Goal: Task Accomplishment & Management: Manage account settings

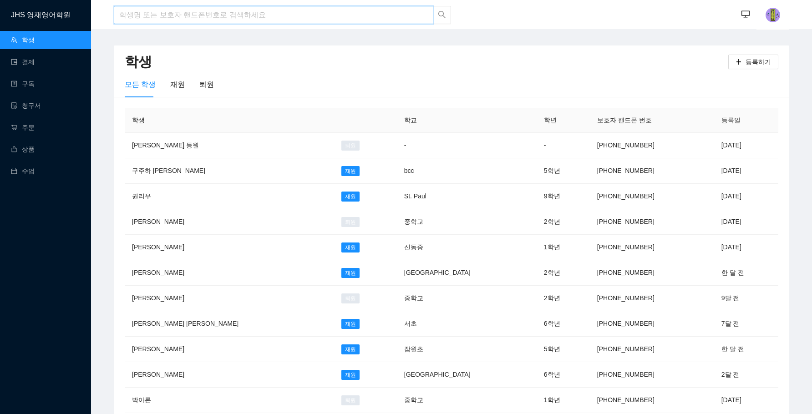
click at [245, 15] on input "search" at bounding box center [273, 15] width 319 height 18
type input "t"
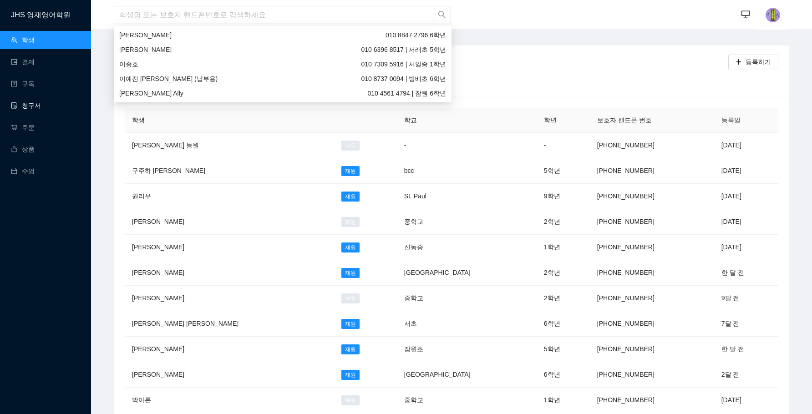
click at [41, 103] on link "청구서" at bounding box center [26, 105] width 30 height 7
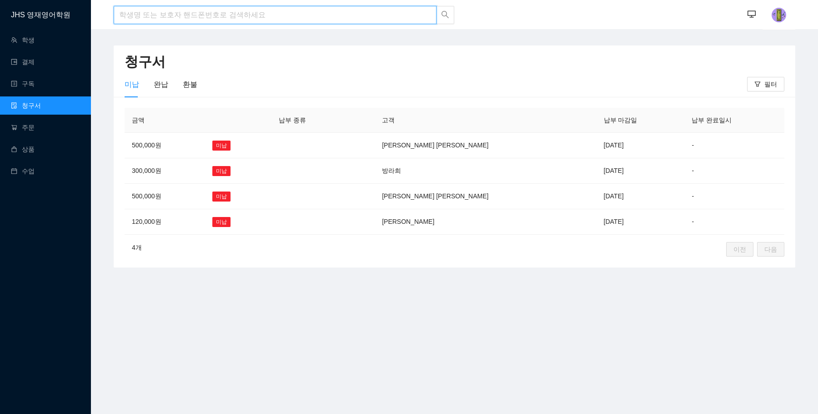
click at [321, 19] on input "search" at bounding box center [275, 15] width 323 height 18
type input "[PERSON_NAME]"
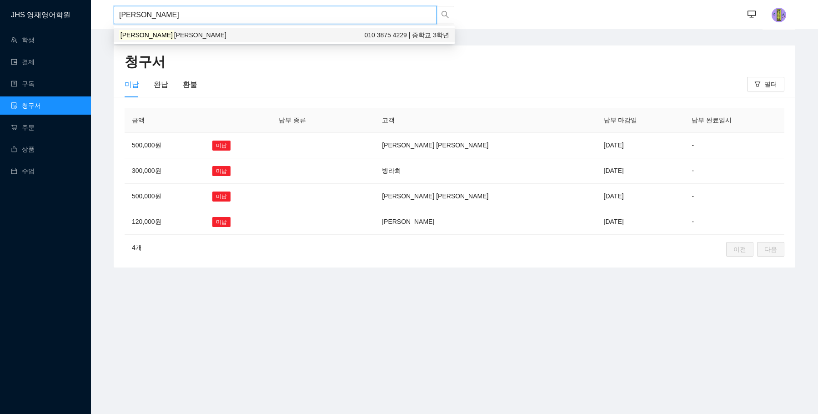
click at [330, 33] on div "[PERSON_NAME] [PERSON_NAME] 010 3875 4229 | 중학교 3학년" at bounding box center [284, 35] width 330 height 10
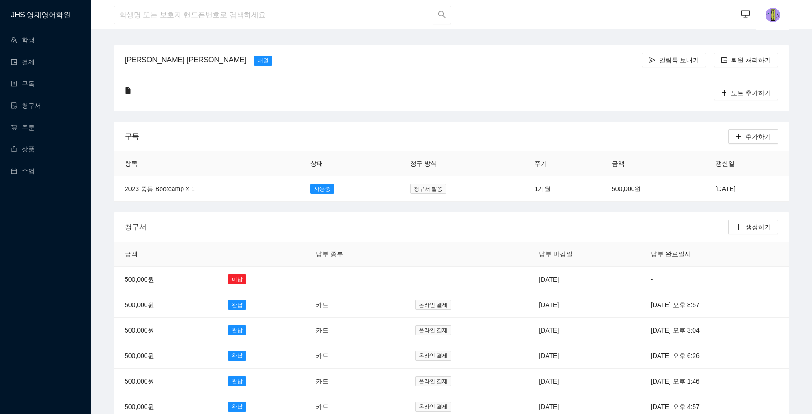
click at [454, 278] on td at bounding box center [466, 279] width 124 height 25
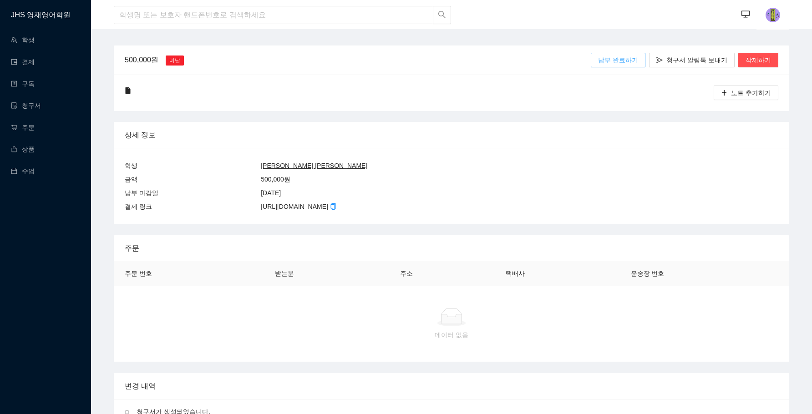
click at [624, 61] on span "납부 완료하기" at bounding box center [618, 60] width 40 height 10
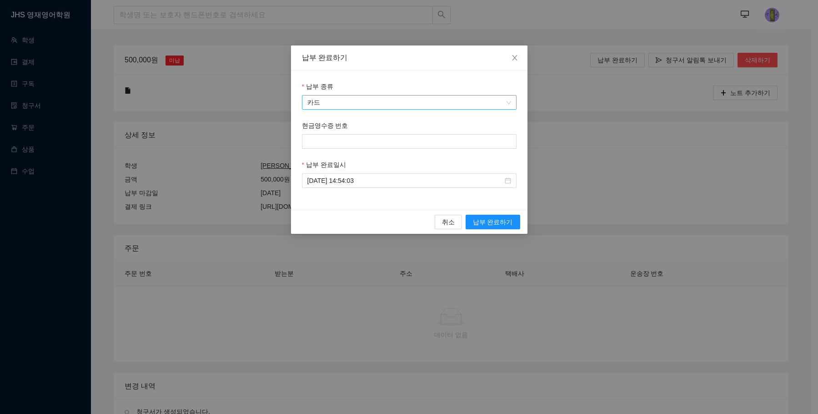
click at [345, 108] on span "카드" at bounding box center [410, 103] width 204 height 14
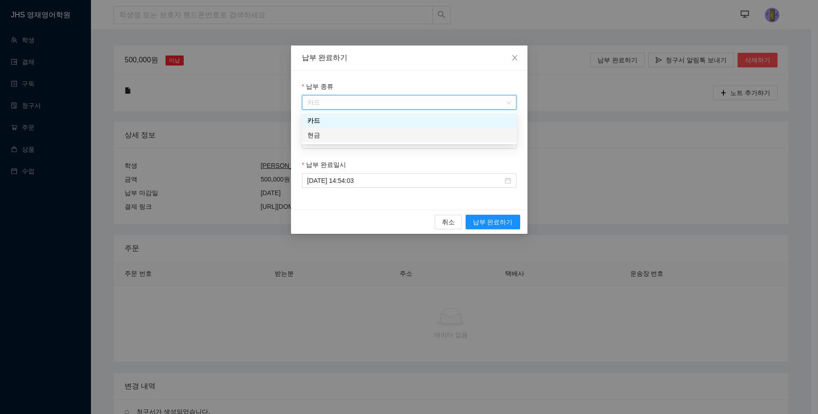
click at [332, 136] on div "현금" at bounding box center [410, 135] width 204 height 10
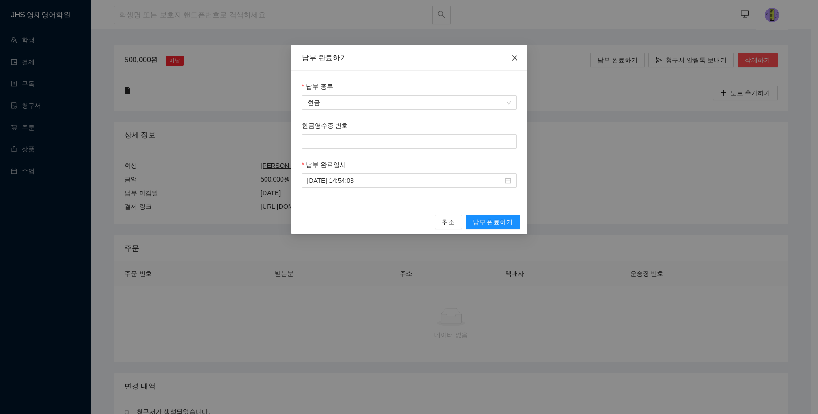
click at [516, 57] on icon "close" at bounding box center [514, 57] width 7 height 7
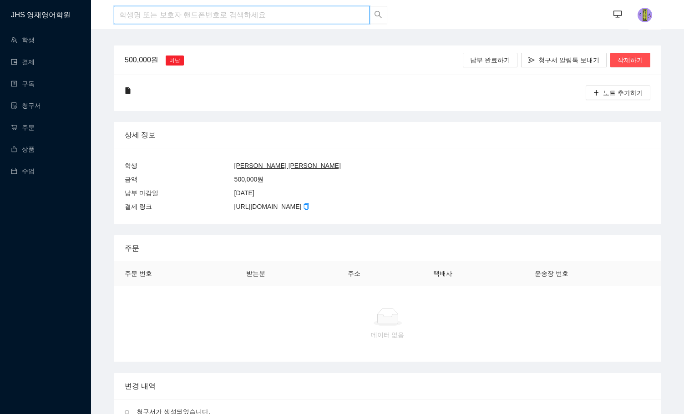
click at [234, 18] on input "search" at bounding box center [242, 15] width 256 height 18
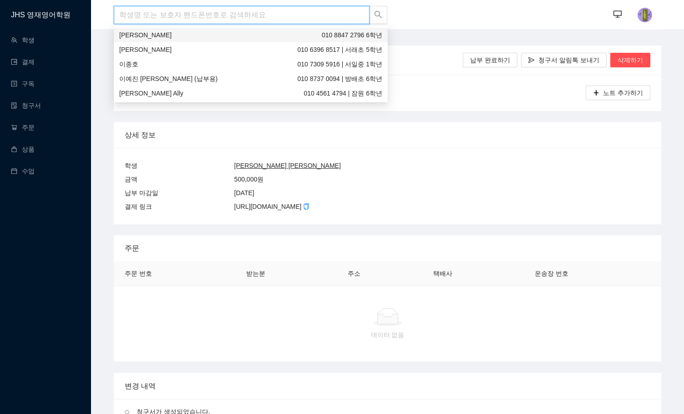
click at [167, 11] on input "search" at bounding box center [242, 15] width 256 height 18
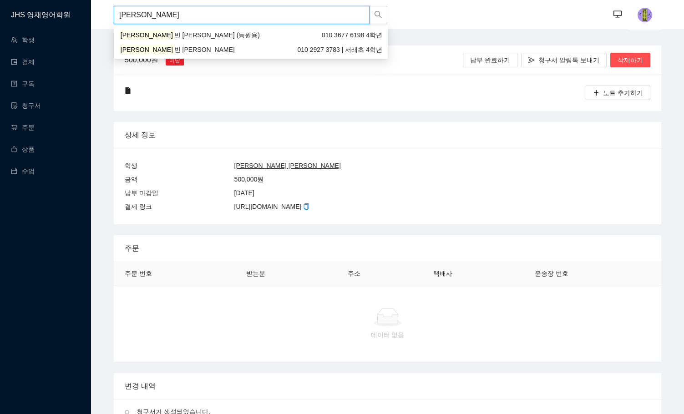
type input "[PERSON_NAME]"
click at [161, 49] on div "[PERSON_NAME] 010 2927 3783 | 서래초 4학년" at bounding box center [250, 50] width 263 height 10
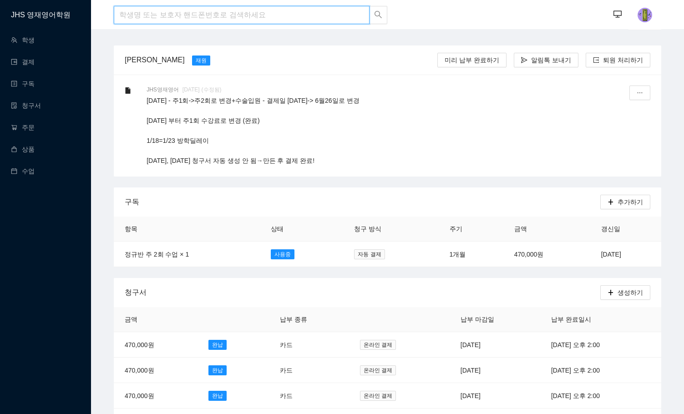
click at [134, 13] on input "search" at bounding box center [242, 15] width 256 height 18
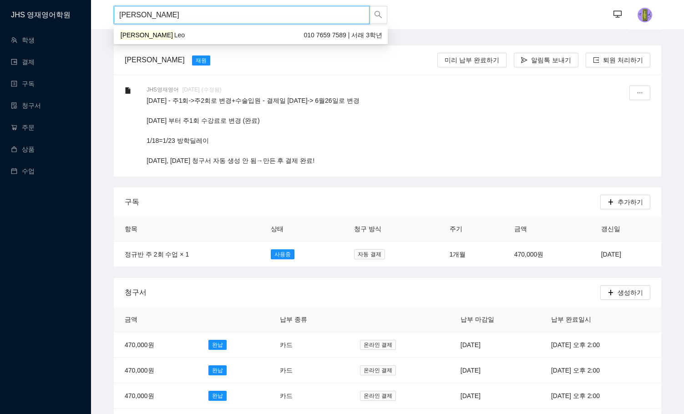
type input "[PERSON_NAME]"
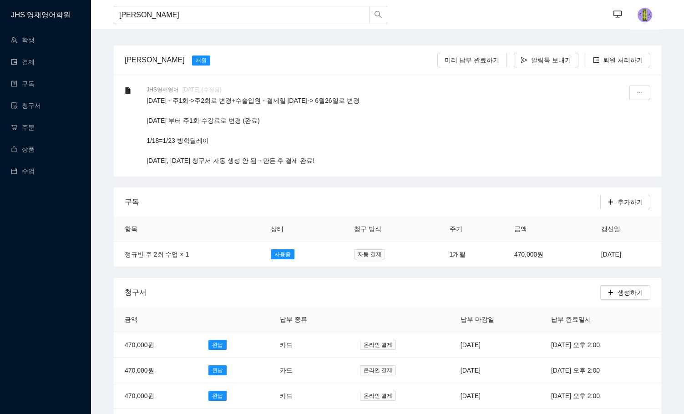
click at [194, 44] on body "JHS 영재영어학원 학생 결제 구독 청구서 주문 상품 수업 홍찬빈 ··· ··· 홍석빈 [PERSON_NAME] [PERSON_NAME] 납부…" at bounding box center [342, 207] width 684 height 414
click at [154, 11] on input "[PERSON_NAME]" at bounding box center [242, 15] width 256 height 18
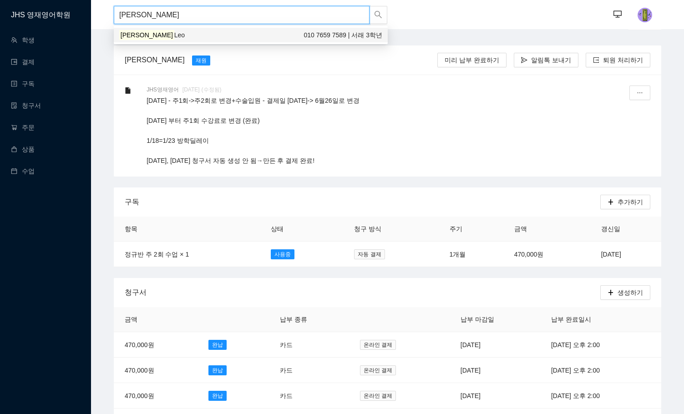
click at [161, 33] on div "[PERSON_NAME] 010 7659 7589 | 서래 3학년" at bounding box center [250, 35] width 263 height 10
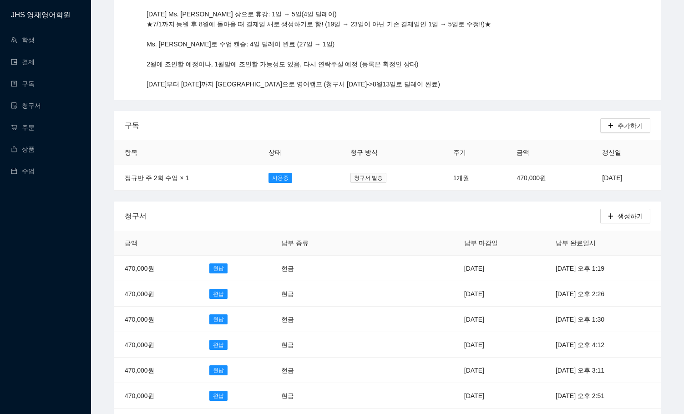
scroll to position [182, 0]
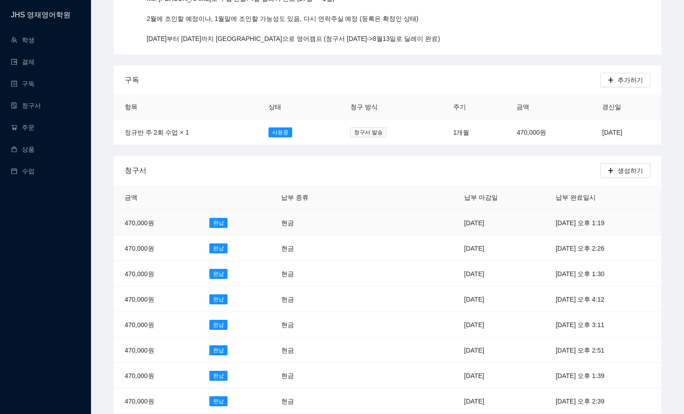
click at [400, 219] on td at bounding box center [401, 222] width 101 height 25
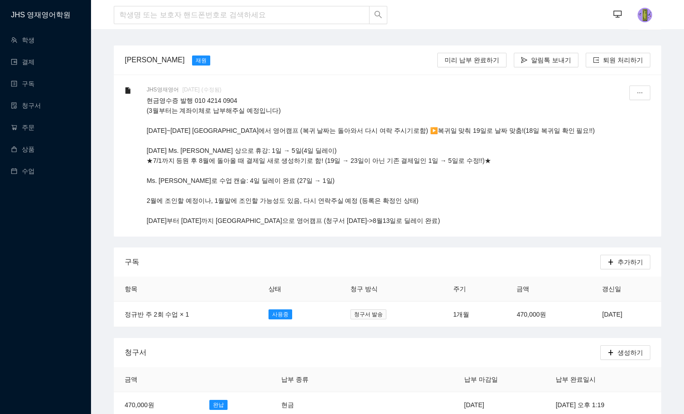
click at [186, 101] on p "현금영수증 발행 010 4214 0904 (3월부터는 계좌이체로 납부해주실 예정입니다) [DATE]~[DATE] [GEOGRAPHIC_DATA…" at bounding box center [377, 161] width 460 height 130
drag, startPoint x: 237, startPoint y: 99, endPoint x: 188, endPoint y: 100, distance: 48.7
click at [188, 100] on p "현금영수증 발행 010 4214 0904 (3월부터는 계좌이체로 납부해주실 예정입니다) [DATE]~[DATE] [GEOGRAPHIC_DATA…" at bounding box center [377, 161] width 460 height 130
click at [252, 98] on p "현금영수증 발행 010 4214 0904 (3월부터는 계좌이체로 납부해주실 예정입니다) [DATE]~[DATE] [GEOGRAPHIC_DATA…" at bounding box center [377, 161] width 460 height 130
drag, startPoint x: 232, startPoint y: 98, endPoint x: 191, endPoint y: 103, distance: 41.7
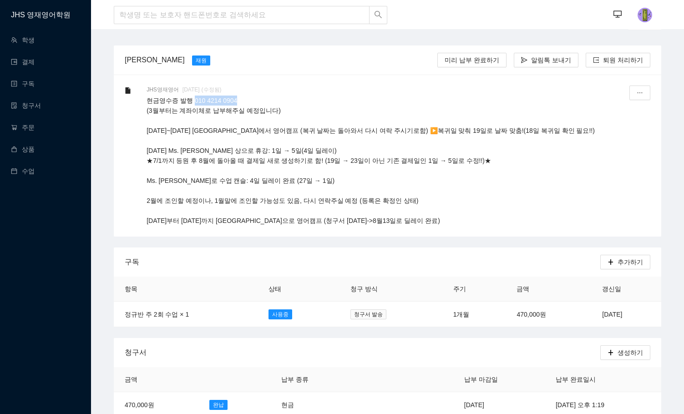
click at [191, 103] on p "현금영수증 발행 010 4214 0904 (3월부터는 계좌이체로 납부해주실 예정입니다) [DATE]~[DATE] [GEOGRAPHIC_DATA…" at bounding box center [377, 161] width 460 height 130
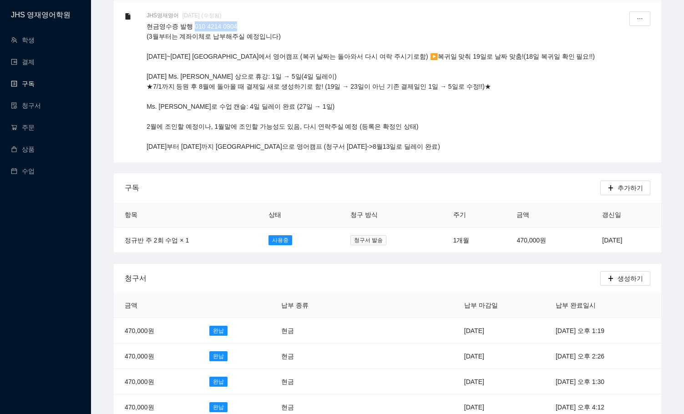
scroll to position [45, 0]
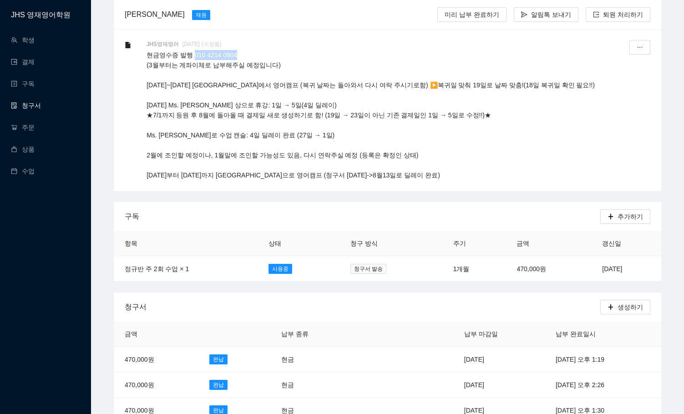
click at [30, 107] on link "청구서" at bounding box center [26, 105] width 30 height 7
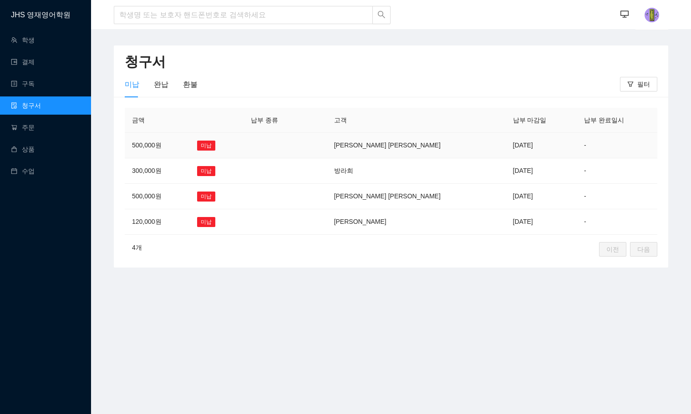
click at [300, 148] on td at bounding box center [274, 145] width 62 height 25
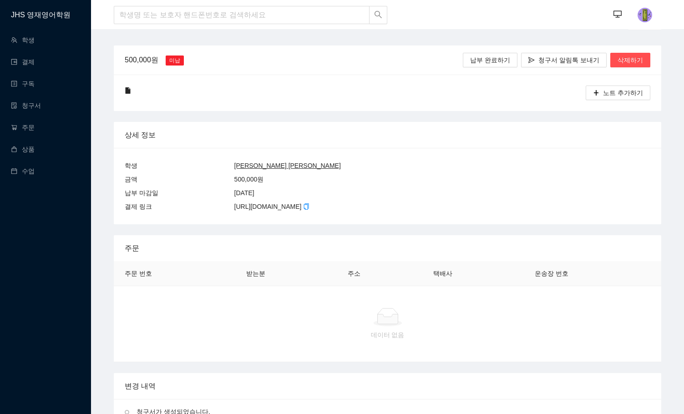
click at [242, 166] on u "[PERSON_NAME] [PERSON_NAME]" at bounding box center [287, 165] width 106 height 7
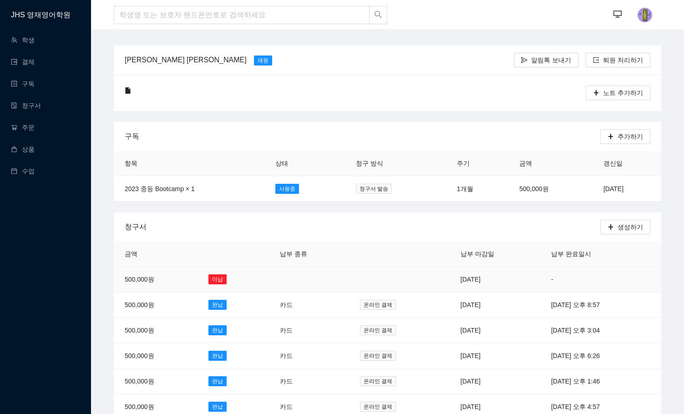
click at [269, 276] on td at bounding box center [309, 279] width 80 height 25
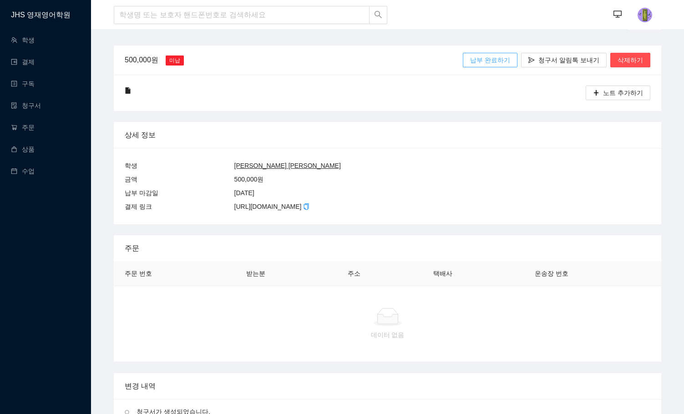
click at [496, 62] on span "납부 완료하기" at bounding box center [490, 60] width 40 height 10
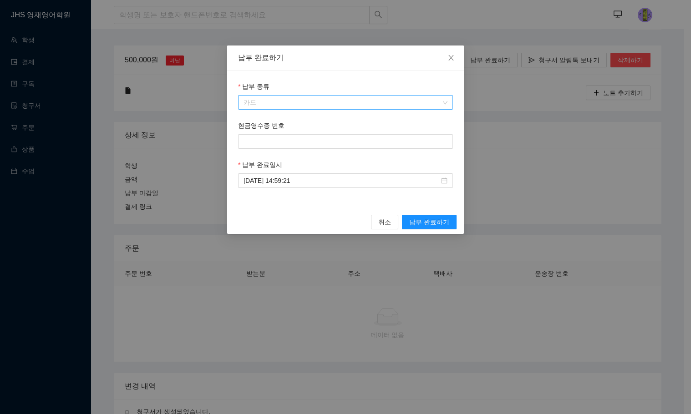
click at [385, 102] on span "카드" at bounding box center [345, 103] width 204 height 14
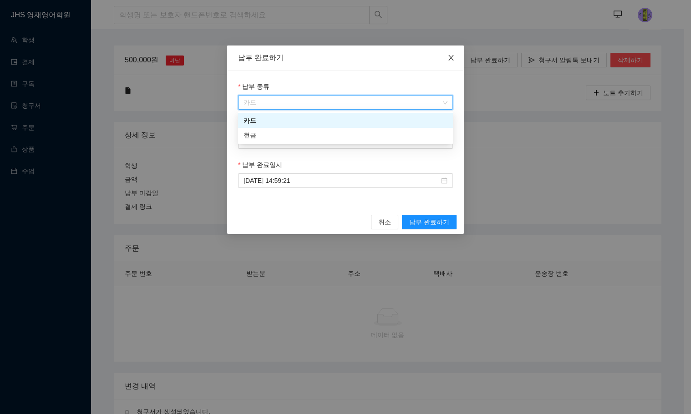
click at [455, 60] on span "Close" at bounding box center [450, 57] width 25 height 25
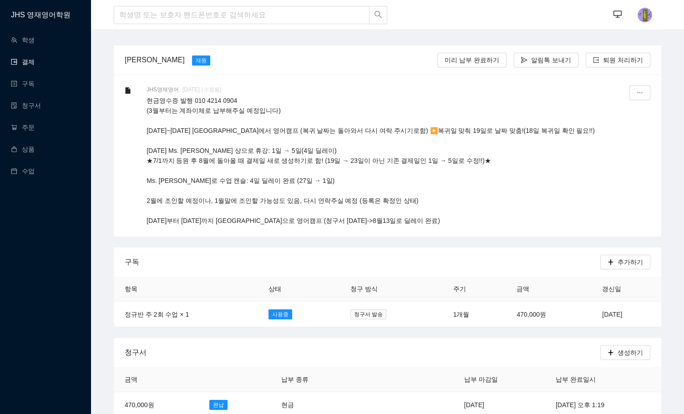
click at [35, 58] on link "결제" at bounding box center [23, 61] width 24 height 7
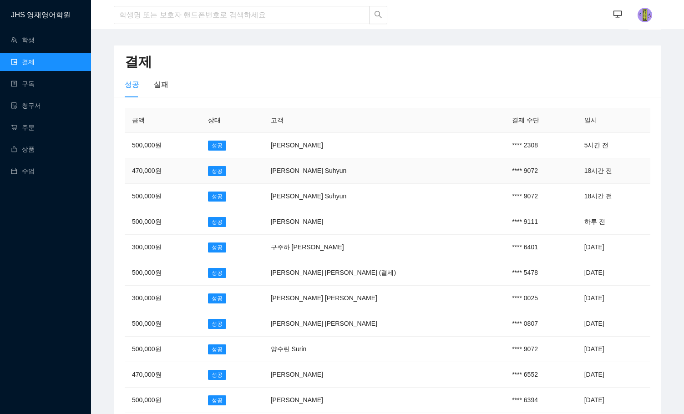
click at [314, 171] on td "[PERSON_NAME] Suhyun" at bounding box center [383, 170] width 241 height 25
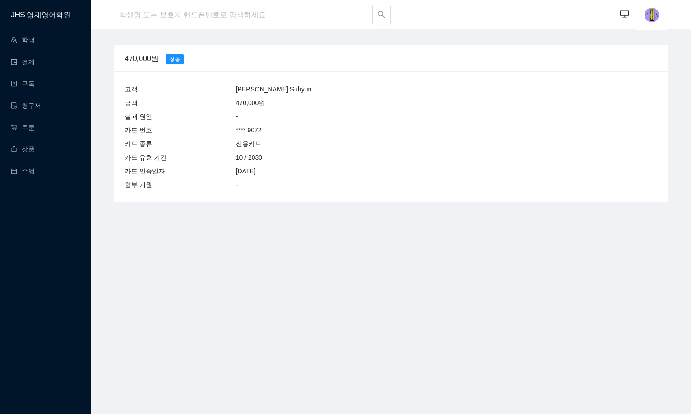
click at [246, 94] on div "[PERSON_NAME] Suhyun" at bounding box center [274, 89] width 76 height 10
click at [249, 88] on u "[PERSON_NAME] Suhyun" at bounding box center [274, 89] width 76 height 7
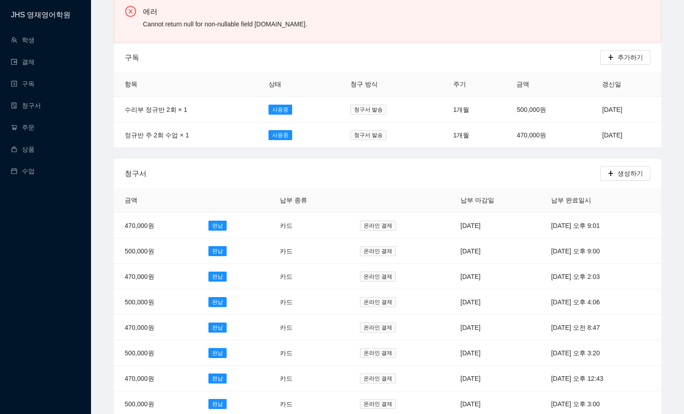
scroll to position [136, 0]
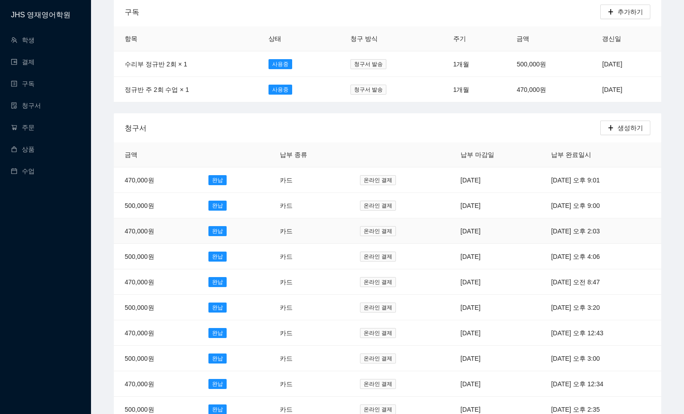
click at [450, 228] on td "[DATE]" at bounding box center [495, 230] width 91 height 25
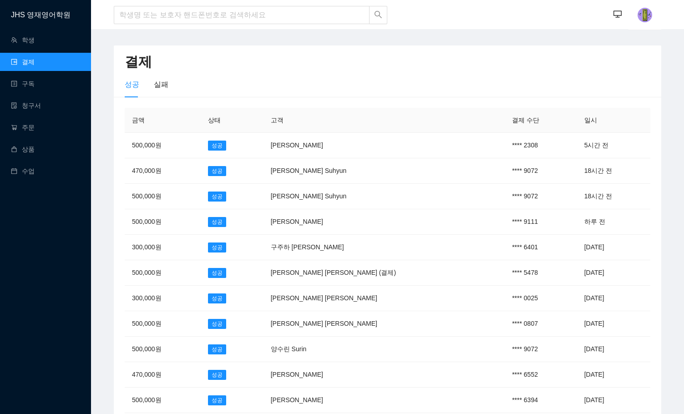
click at [52, 15] on h1 "JHS 영재영어학원" at bounding box center [51, 14] width 80 height 29
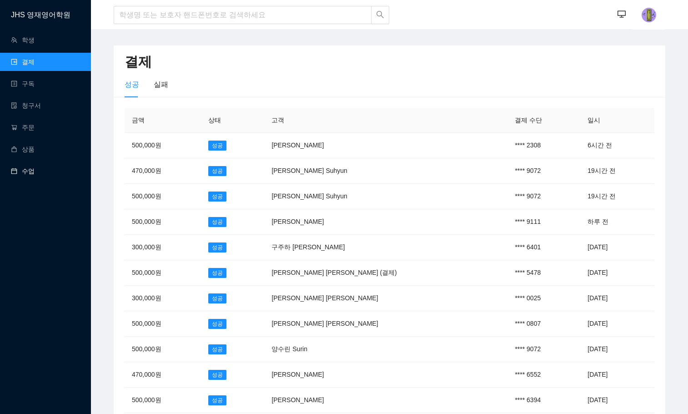
click at [29, 171] on link "수업" at bounding box center [23, 170] width 24 height 7
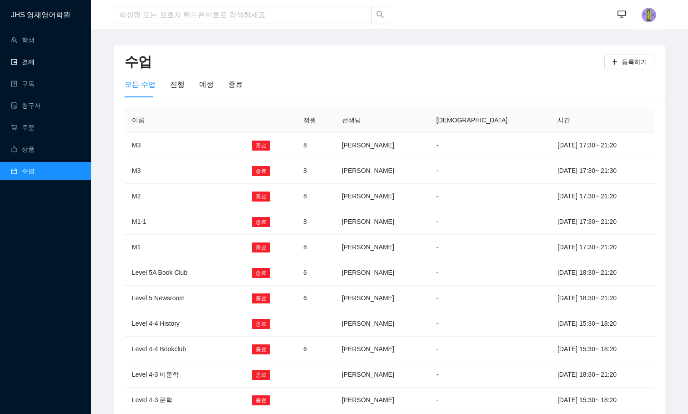
click at [35, 66] on link "결제" at bounding box center [23, 61] width 24 height 7
